Goal: Task Accomplishment & Management: Manage account settings

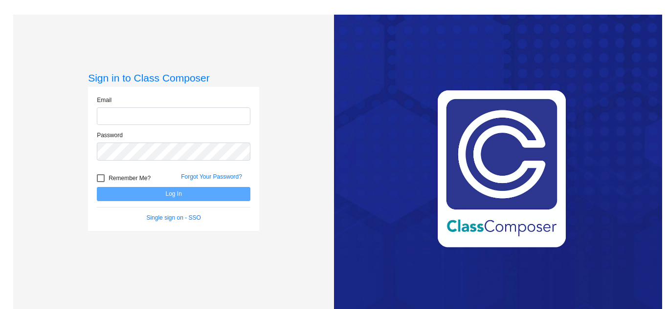
type input "[EMAIL_ADDRESS][DOMAIN_NAME]"
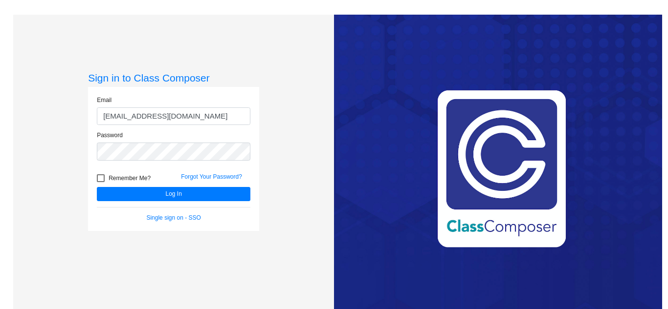
click at [338, 163] on div "Love Class Composer? Share it with a friend! If you're happy with Class Compose…" at bounding box center [498, 169] width 328 height 309
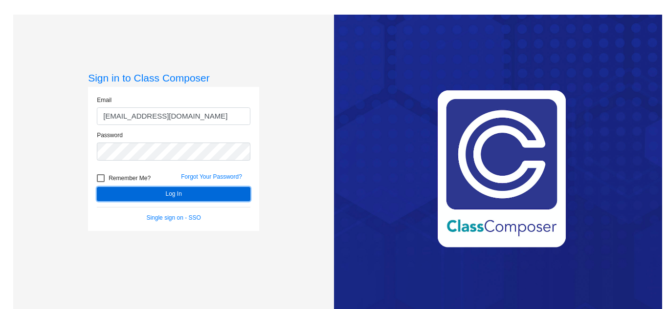
click at [231, 195] on button "Log In" at bounding box center [173, 194] width 153 height 14
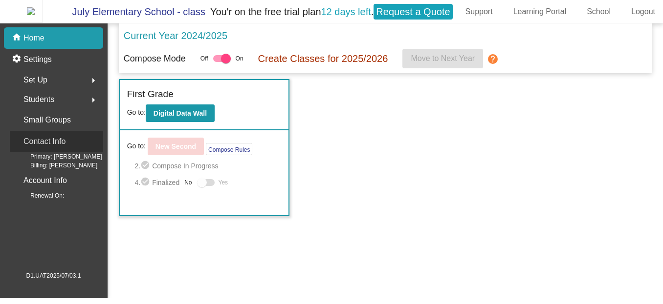
click at [75, 152] on div "Contact Info" at bounding box center [56, 142] width 93 height 22
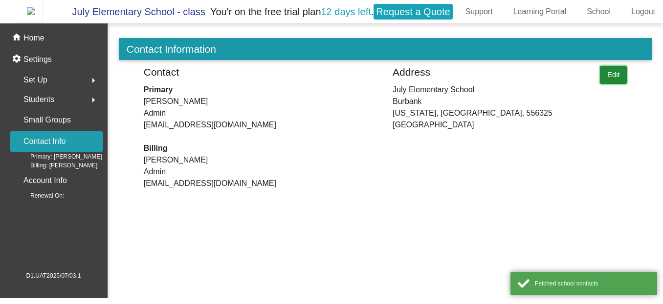
click at [614, 82] on button "Edit" at bounding box center [613, 75] width 27 height 18
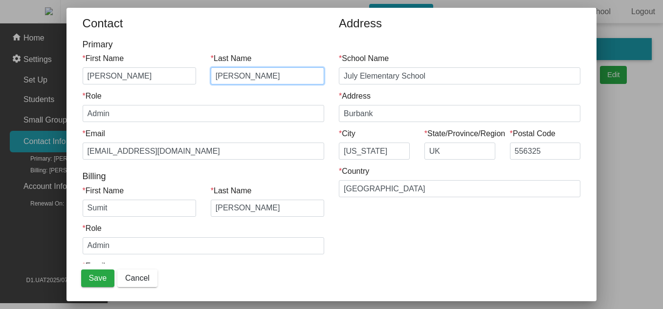
click at [260, 73] on input "[PERSON_NAME]" at bounding box center [267, 75] width 113 height 17
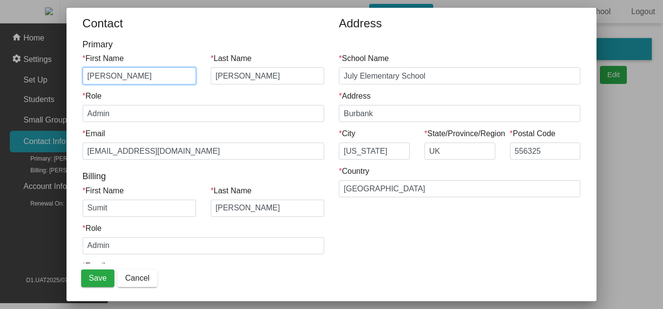
click at [173, 76] on input "[PERSON_NAME]" at bounding box center [139, 75] width 113 height 17
type input "Sumit"
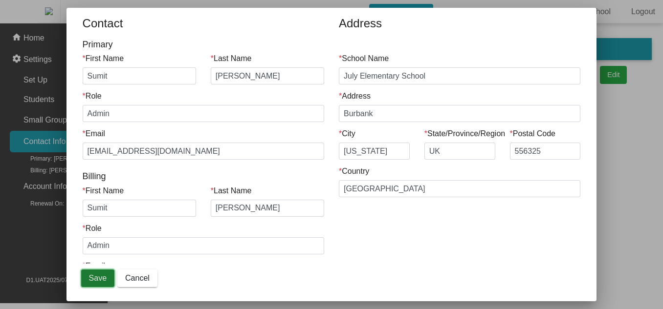
click at [96, 279] on span "Save" at bounding box center [98, 278] width 18 height 8
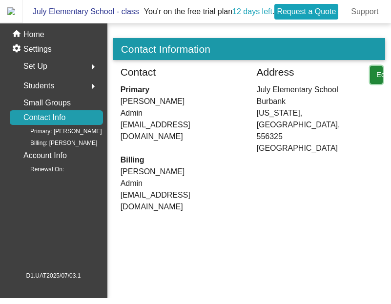
click at [374, 84] on button "Edit" at bounding box center [376, 75] width 13 height 18
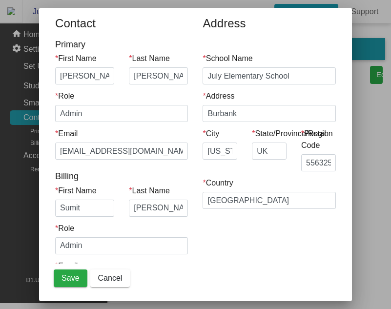
click at [382, 202] on div at bounding box center [195, 154] width 391 height 309
